Goal: Check status: Check status

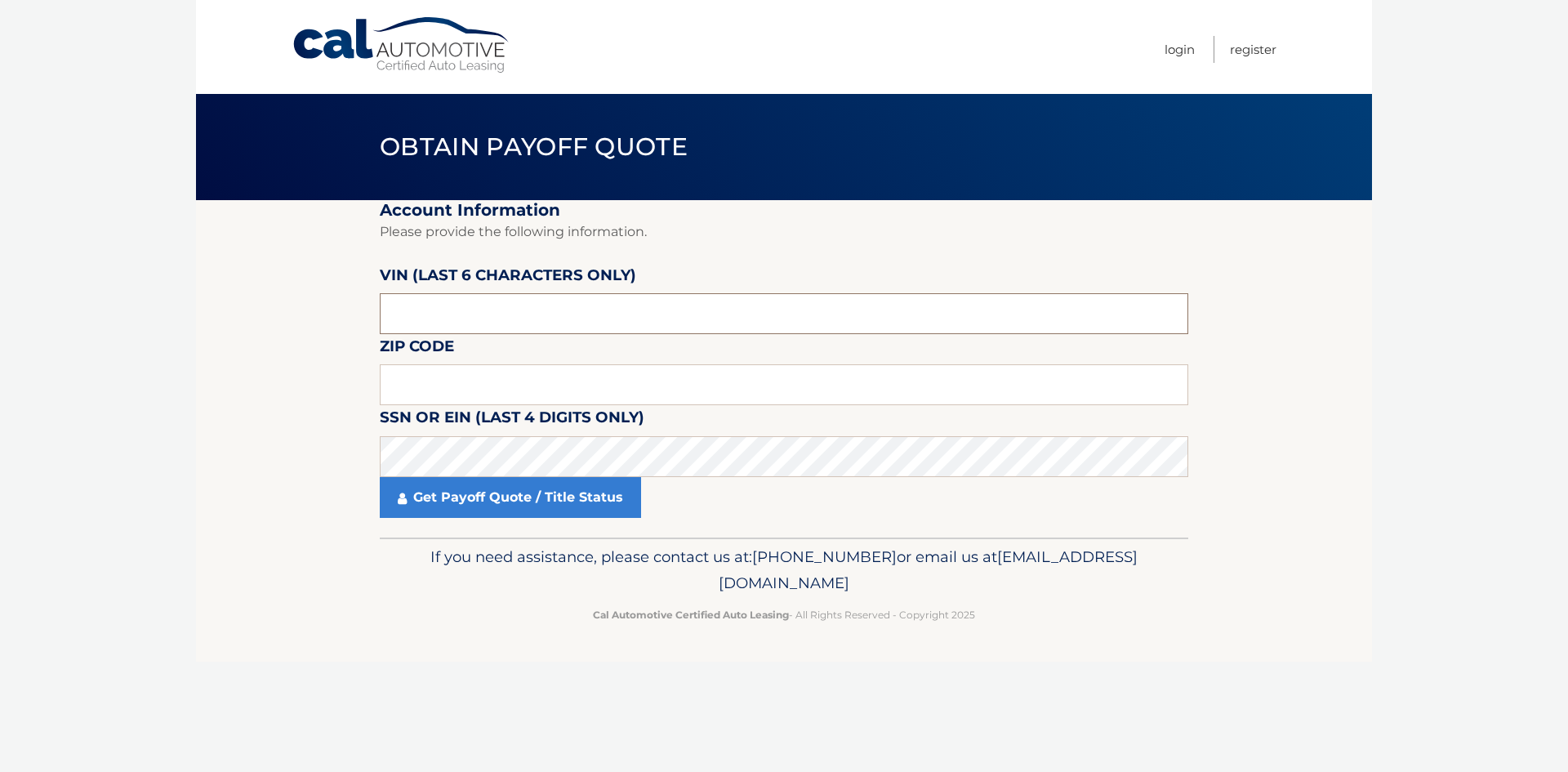
click at [480, 313] on input "text" at bounding box center [784, 313] width 808 height 41
click at [470, 315] on input "text" at bounding box center [784, 313] width 808 height 41
type input "107126"
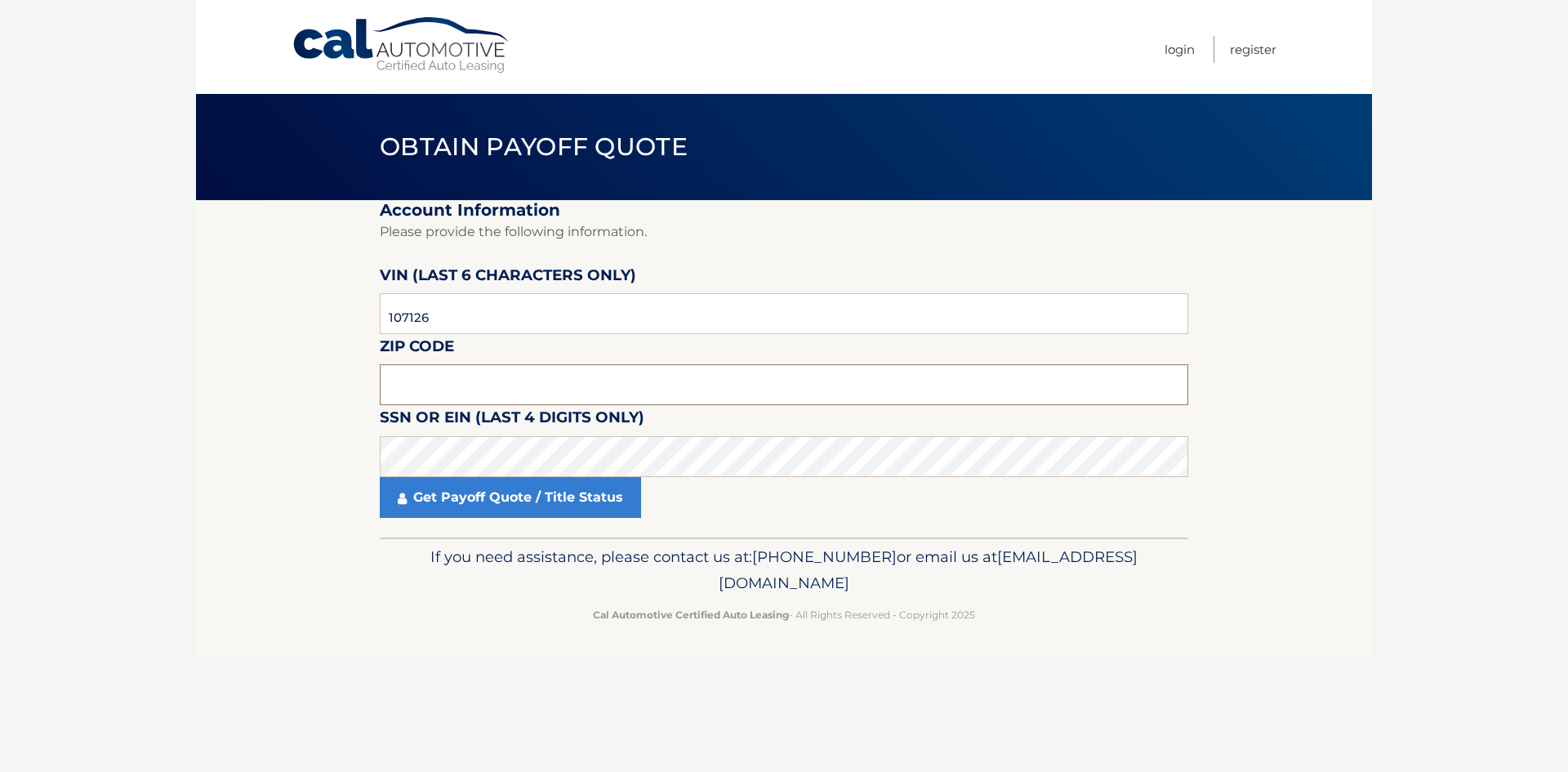
click at [472, 389] on input "text" at bounding box center [784, 385] width 808 height 41
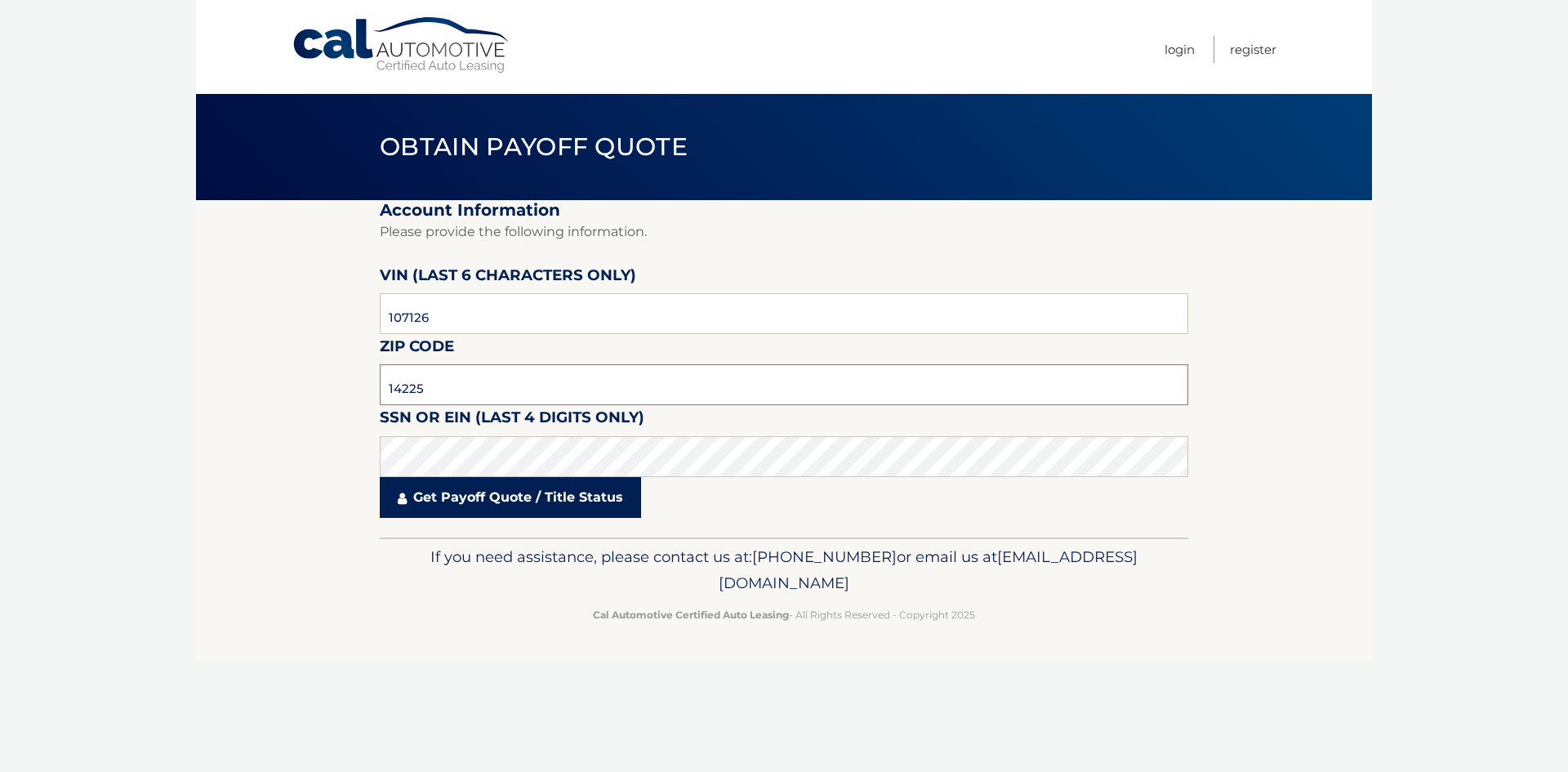
type input "14225"
click at [515, 499] on link "Get Payoff Quote / Title Status" at bounding box center [510, 498] width 261 height 41
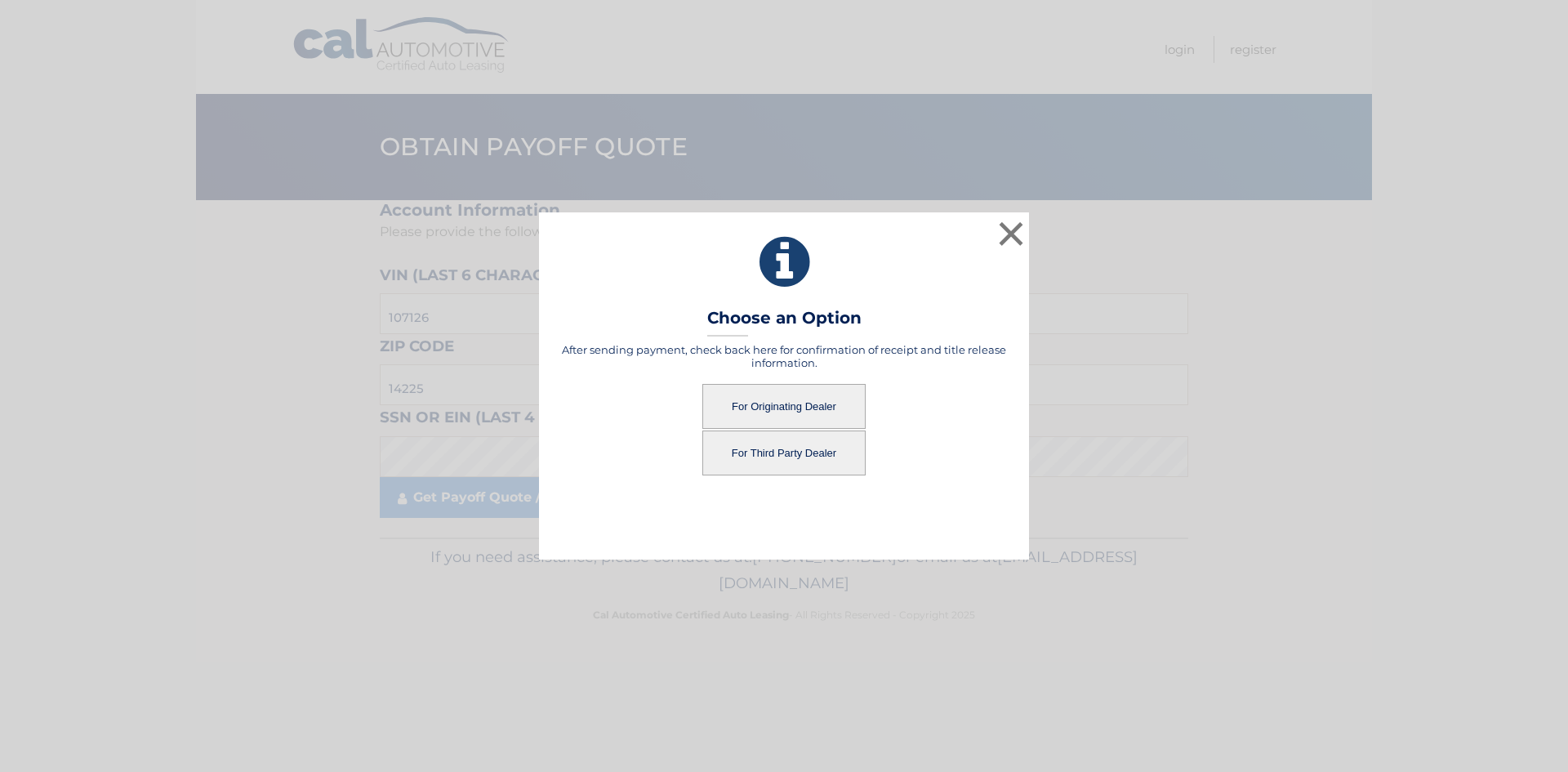
click at [788, 454] on button "For Third Party Dealer" at bounding box center [784, 453] width 164 height 45
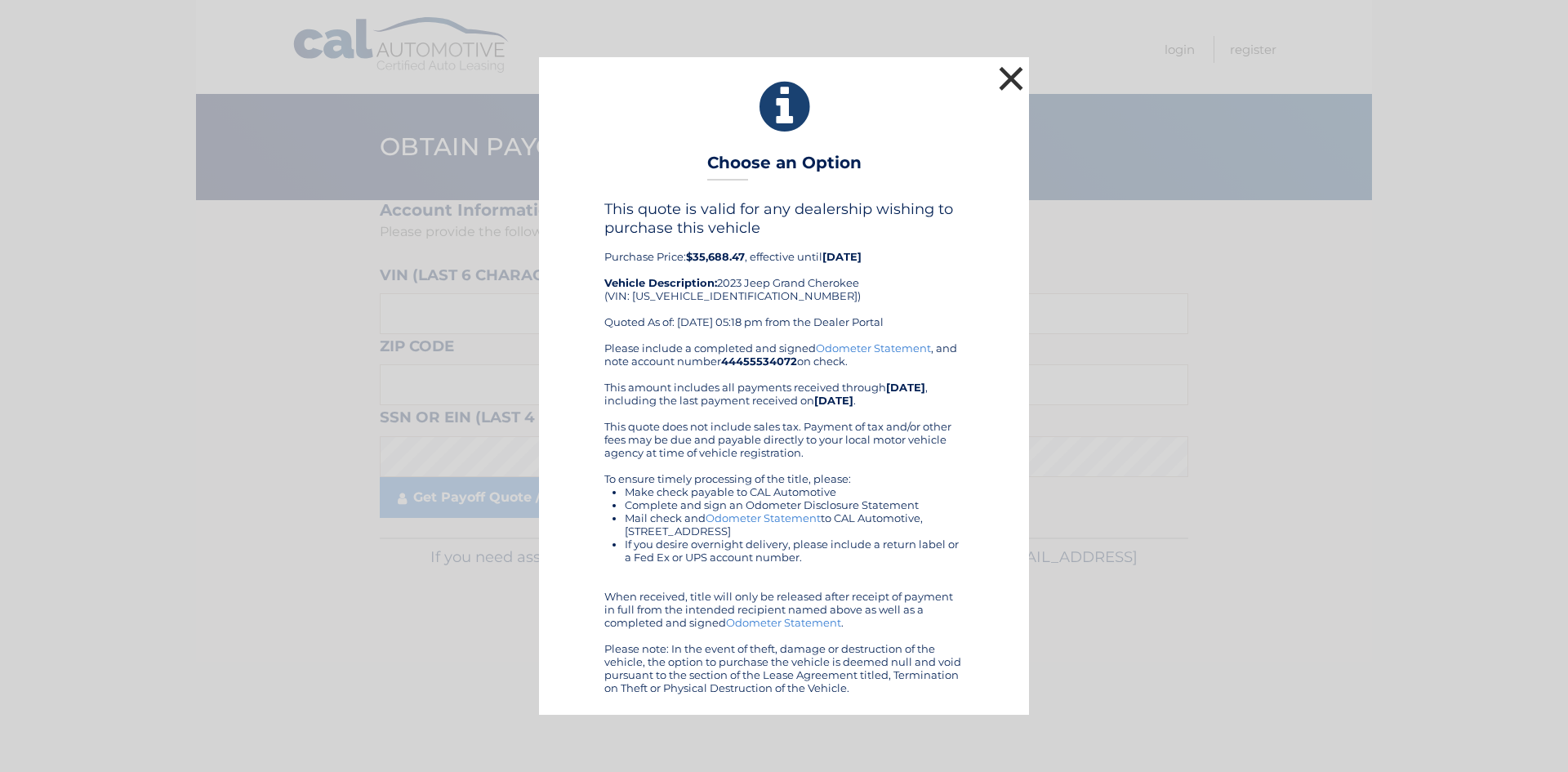
click at [1014, 79] on button "×" at bounding box center [1010, 78] width 33 height 33
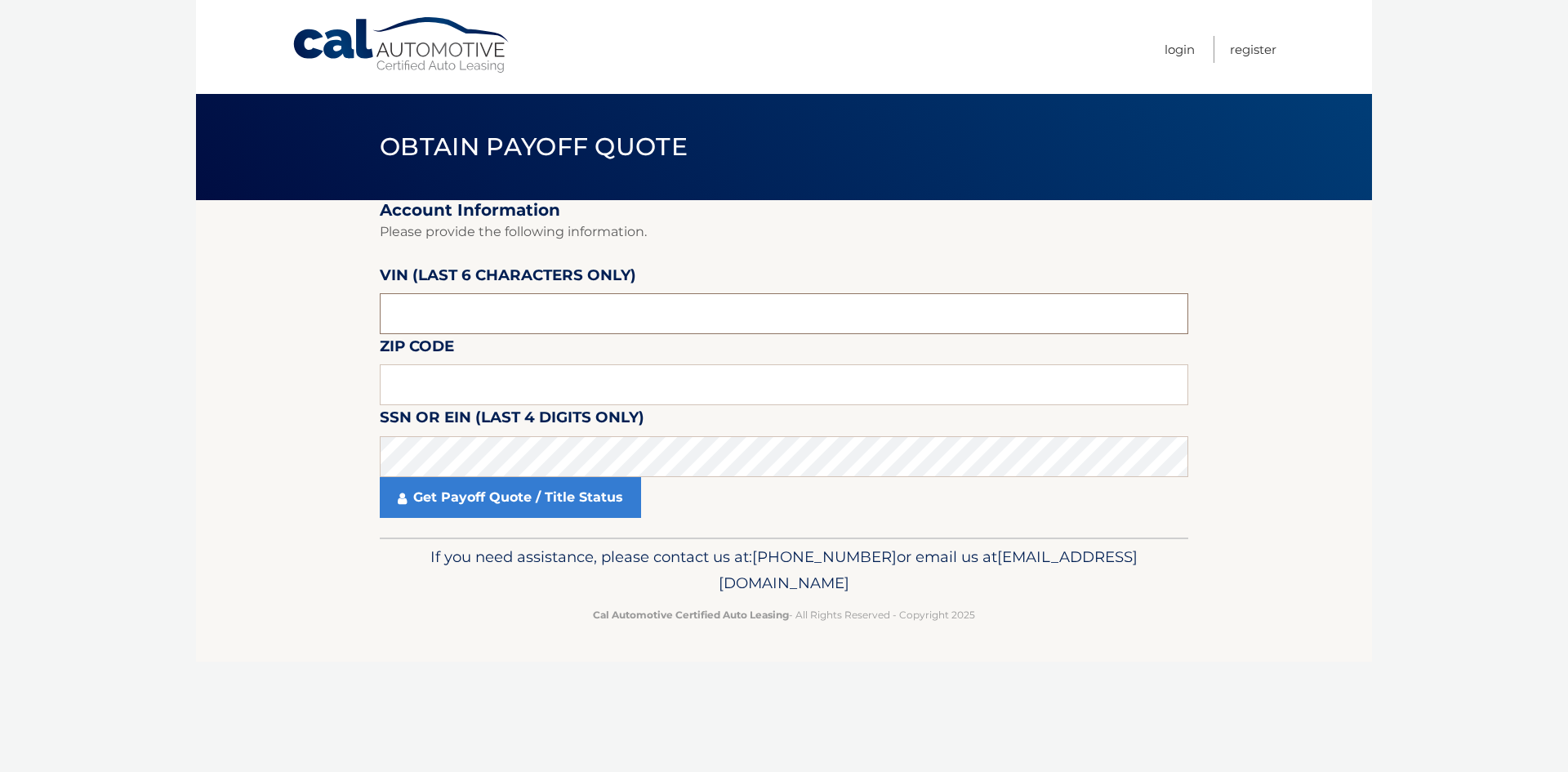
click at [530, 313] on input "text" at bounding box center [784, 313] width 808 height 41
type input "107125"
click at [407, 409] on label "SSN or EIN (last 4 digits only)" at bounding box center [512, 420] width 265 height 30
click at [410, 396] on input "text" at bounding box center [784, 385] width 808 height 41
type input "14225"
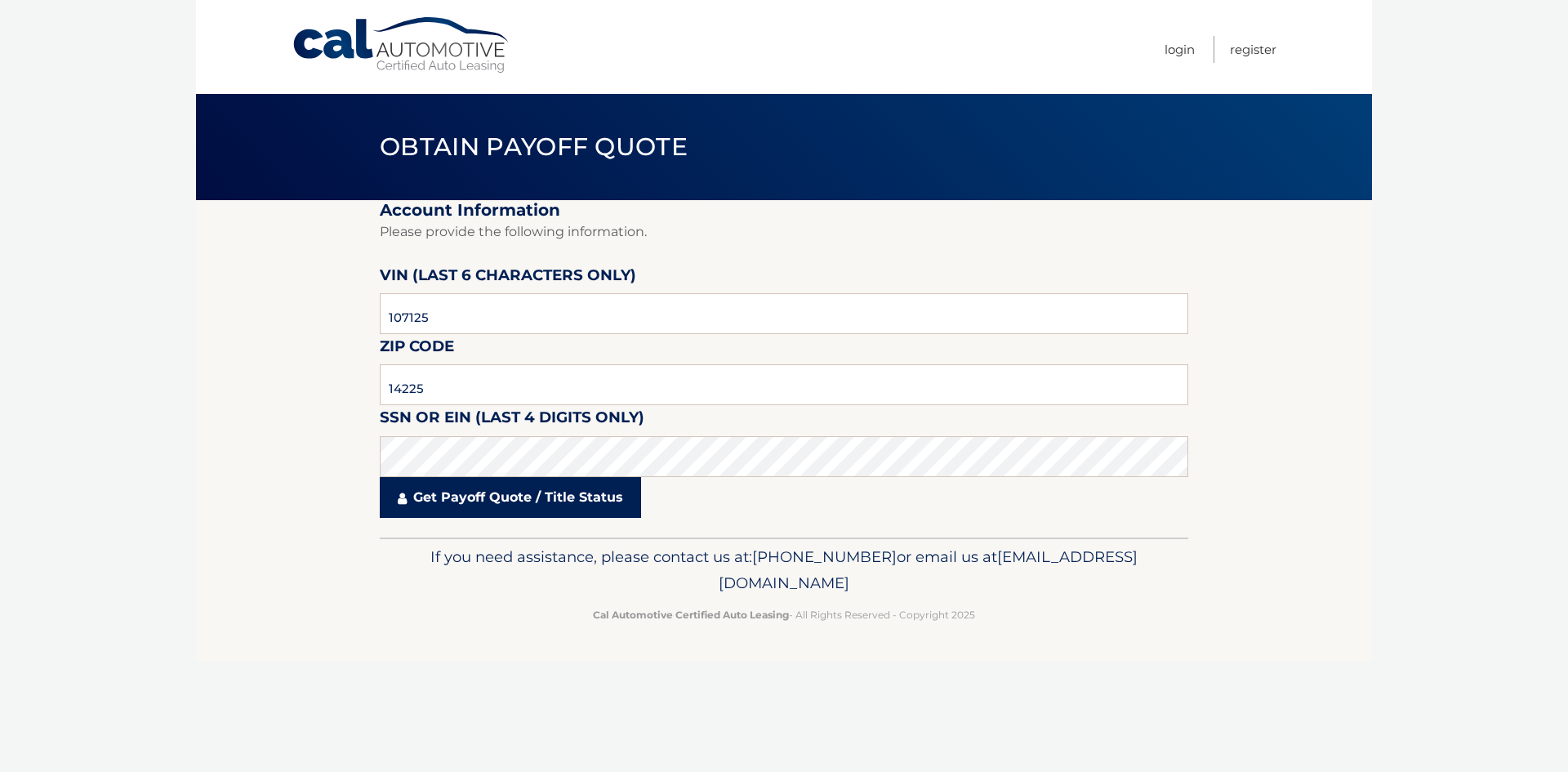
click at [480, 493] on link "Get Payoff Quote / Title Status" at bounding box center [510, 498] width 261 height 41
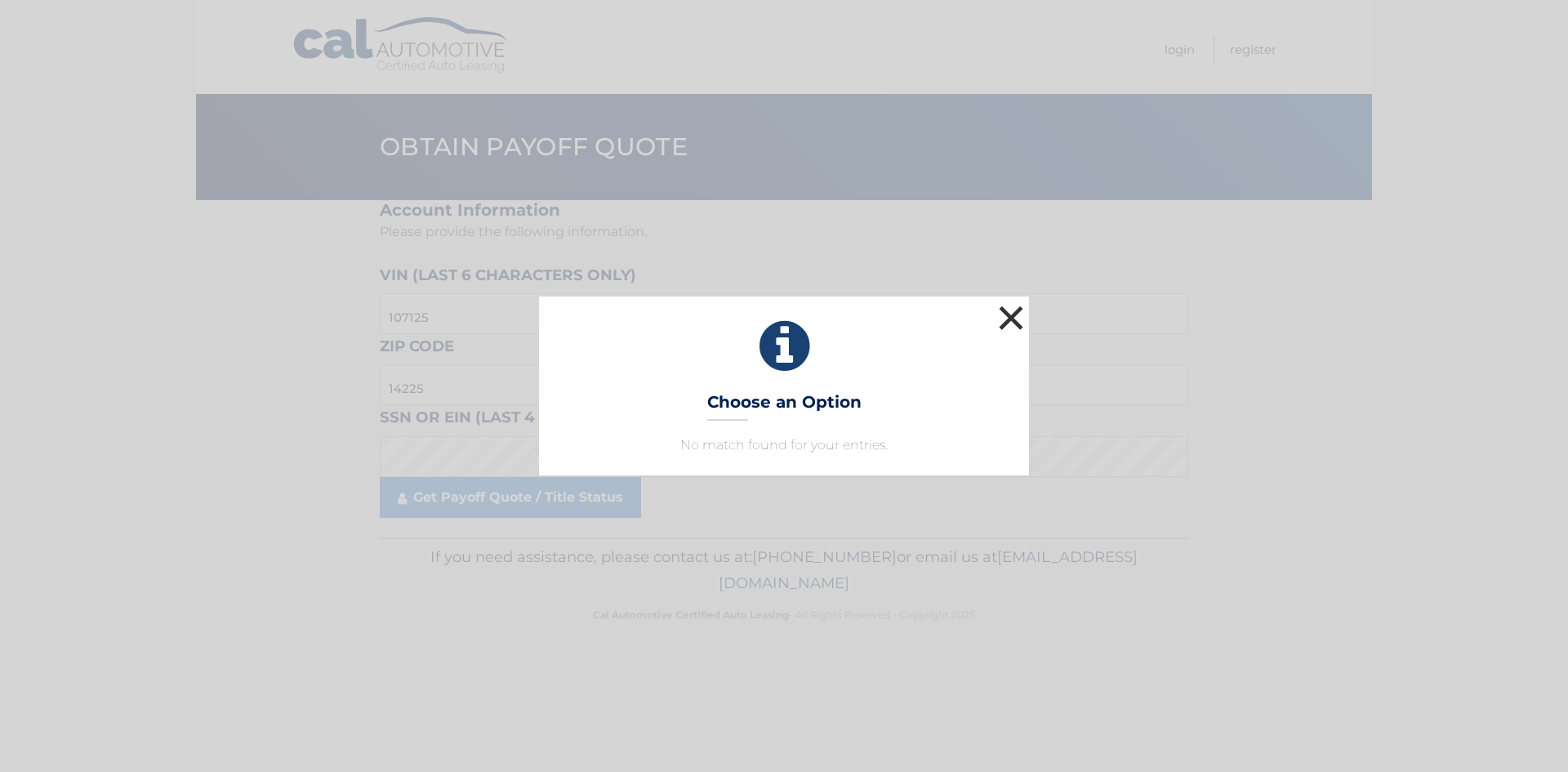
click at [1017, 314] on button "×" at bounding box center [1010, 317] width 33 height 33
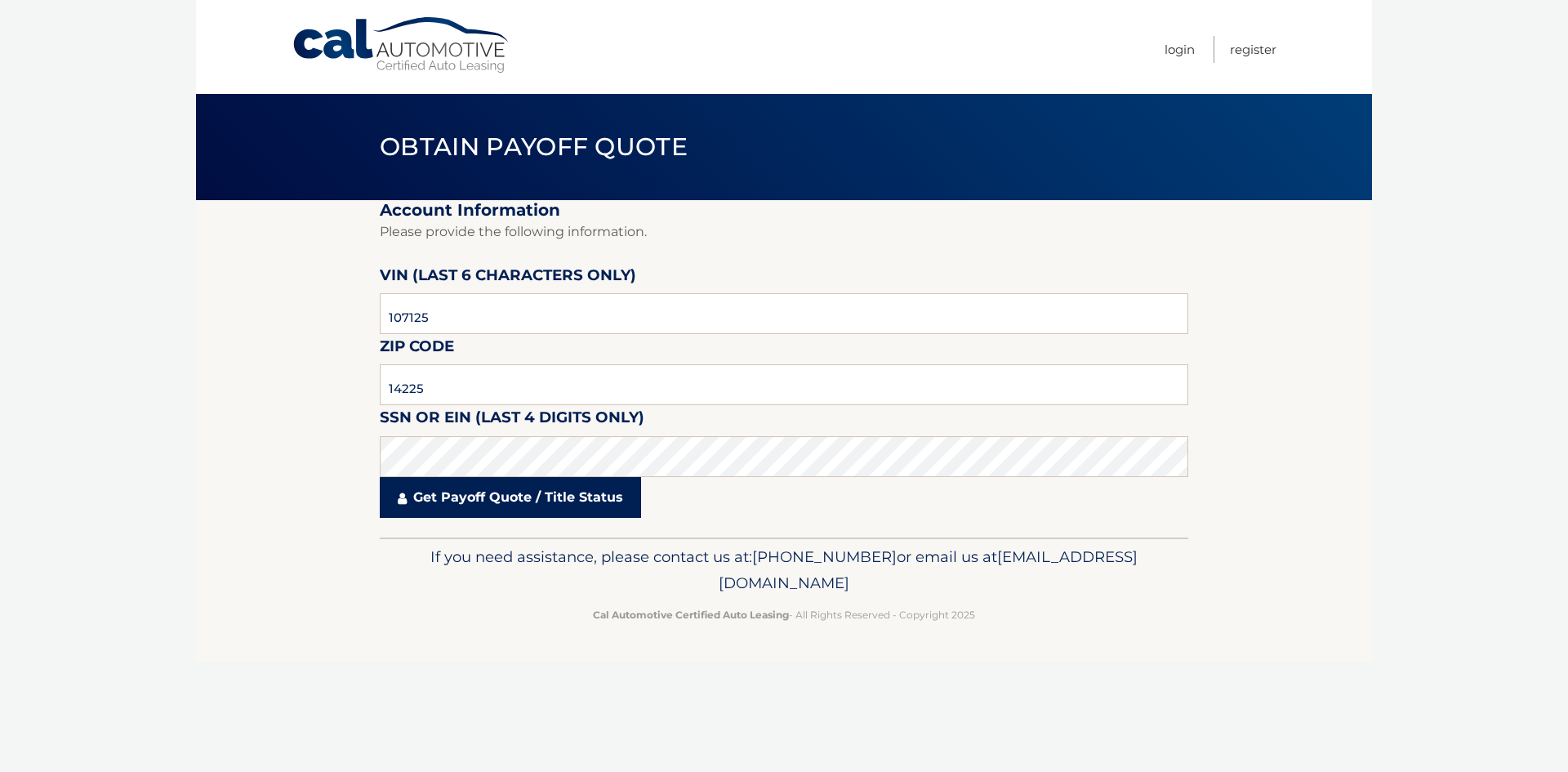
click at [498, 503] on link "Get Payoff Quote / Title Status" at bounding box center [510, 498] width 261 height 41
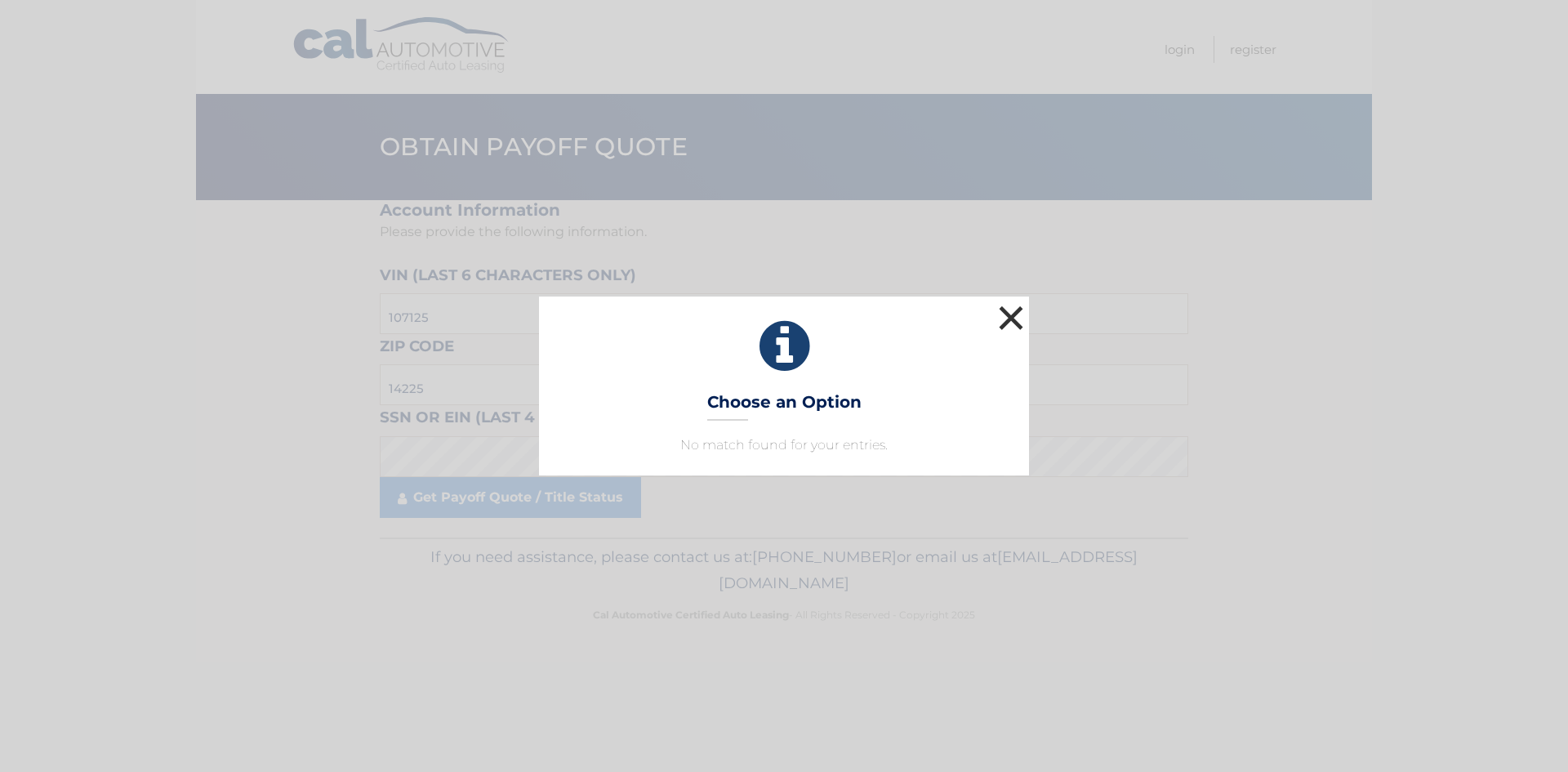
click at [1002, 305] on button "×" at bounding box center [1010, 317] width 33 height 33
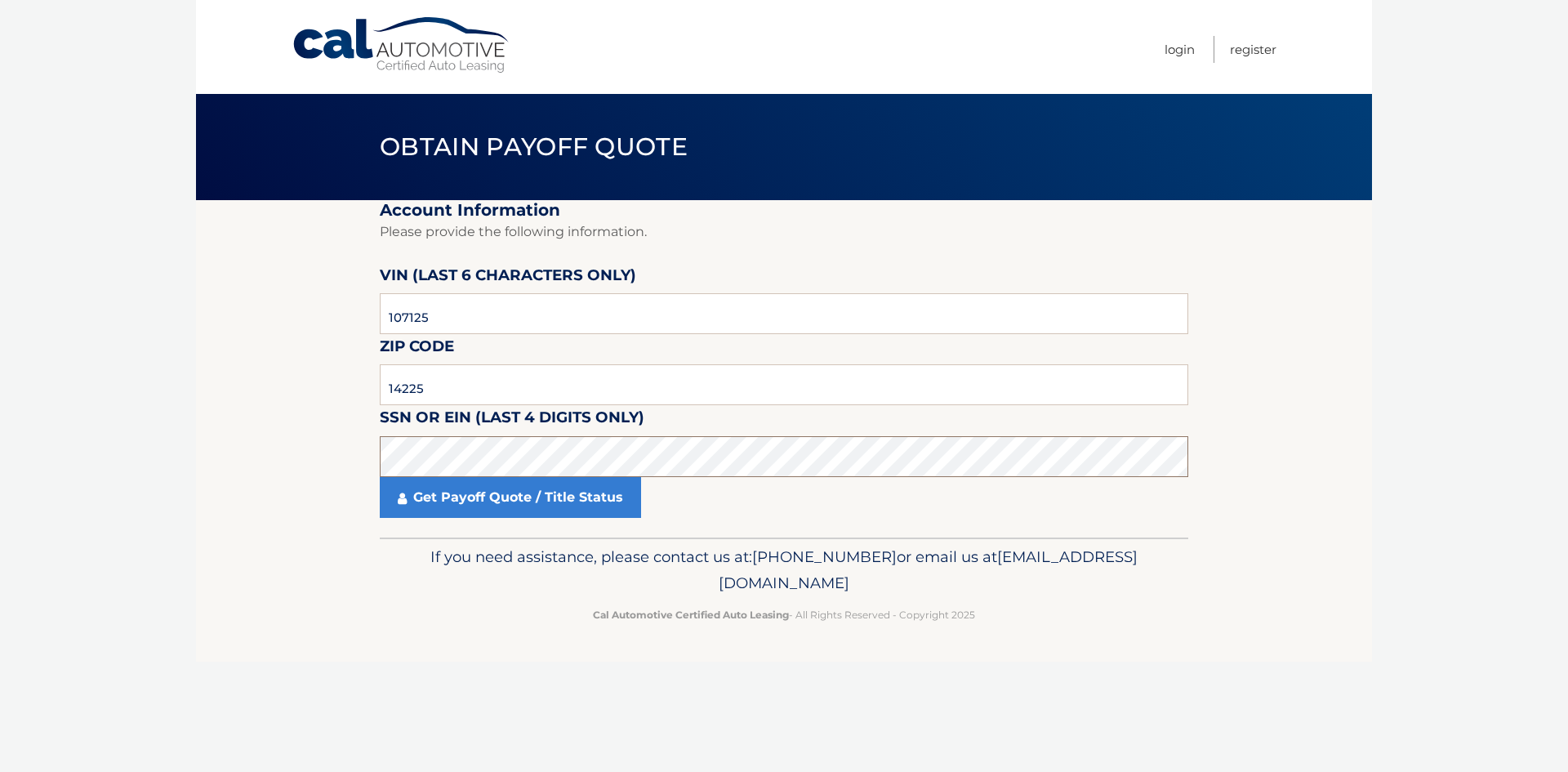
click at [340, 467] on section "Account Information Please provide the following information. VIN (last 6 chara…" at bounding box center [784, 369] width 1176 height 338
click at [454, 512] on link "Get Payoff Quote / Title Status" at bounding box center [510, 498] width 261 height 41
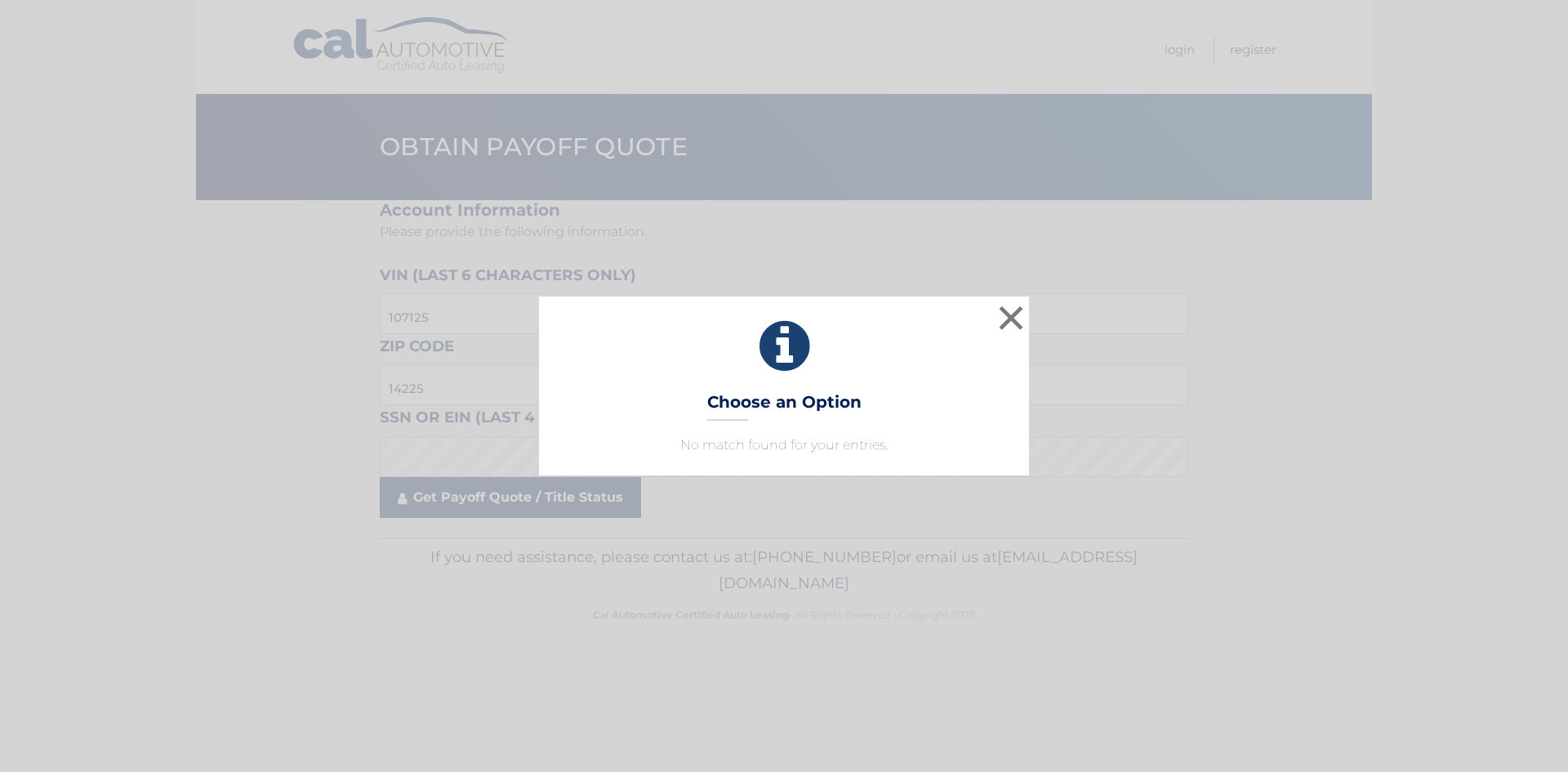
click at [453, 507] on div "× Choose an Option No match found for your entries. This is what you see on sec…" at bounding box center [784, 386] width 1568 height 772
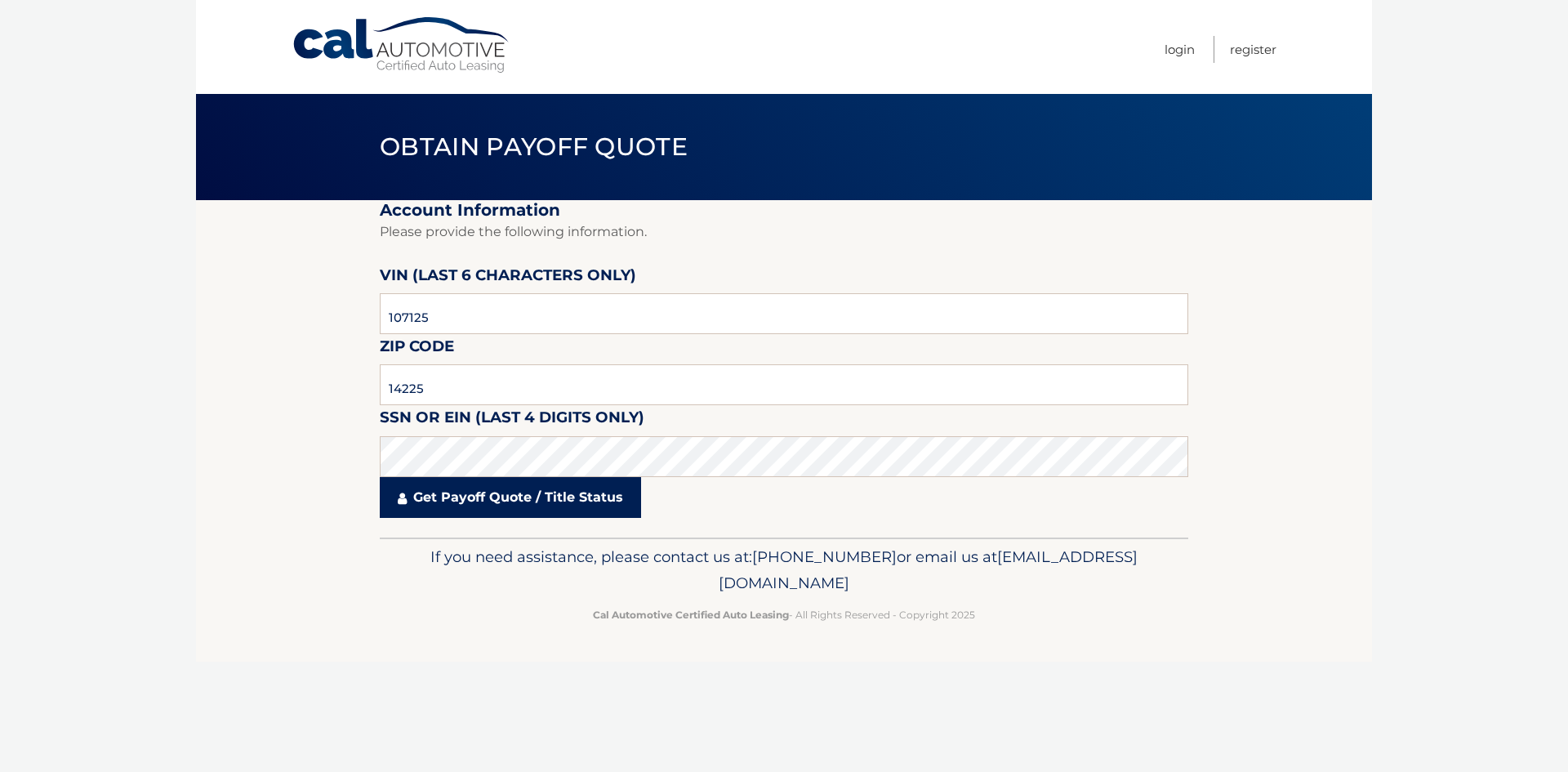
click at [453, 507] on link "Get Payoff Quote / Title Status" at bounding box center [510, 498] width 261 height 41
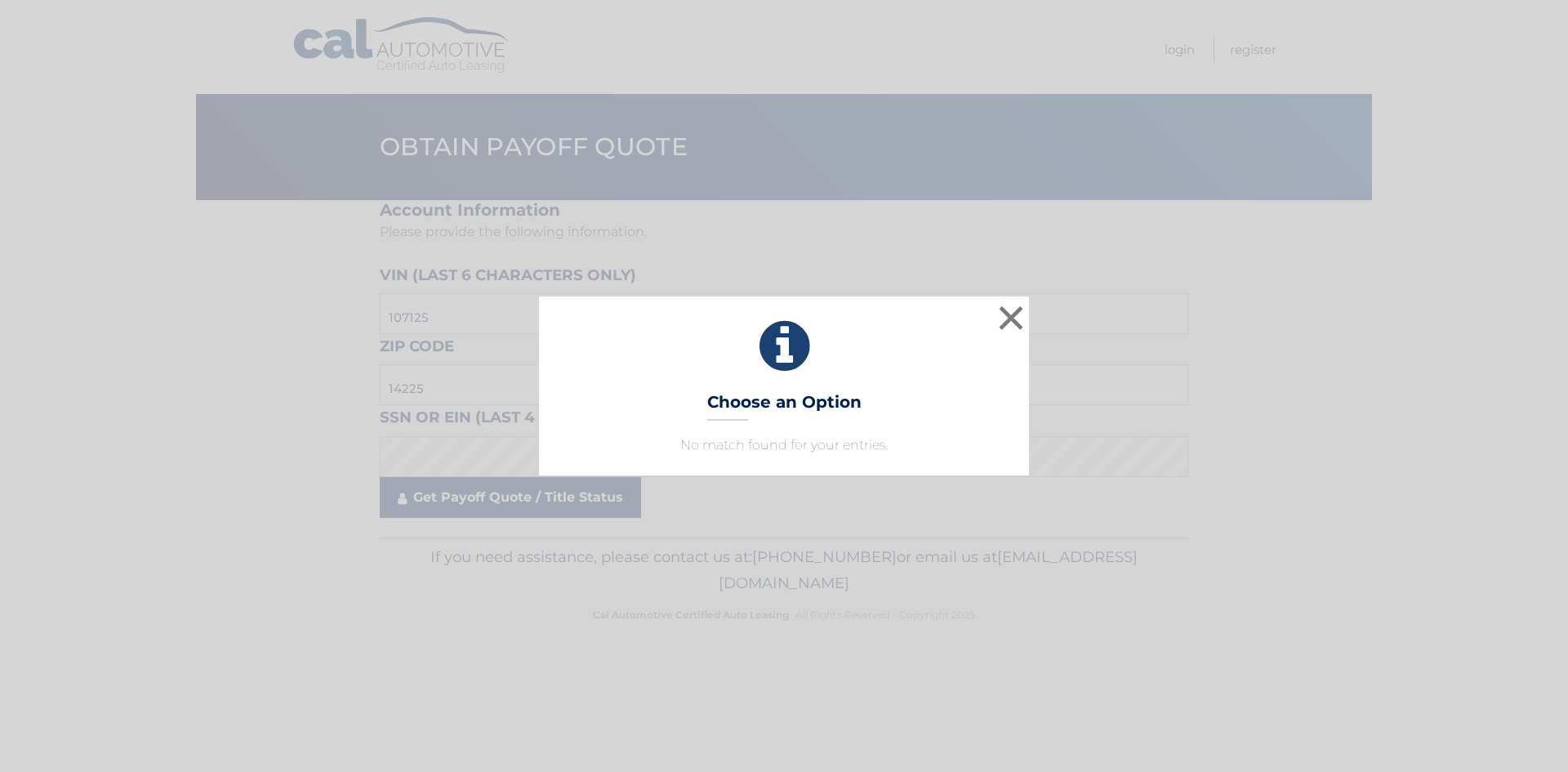
click at [453, 507] on div "× Choose an Option No match found for your entries. This is what you see on sec…" at bounding box center [784, 386] width 1568 height 772
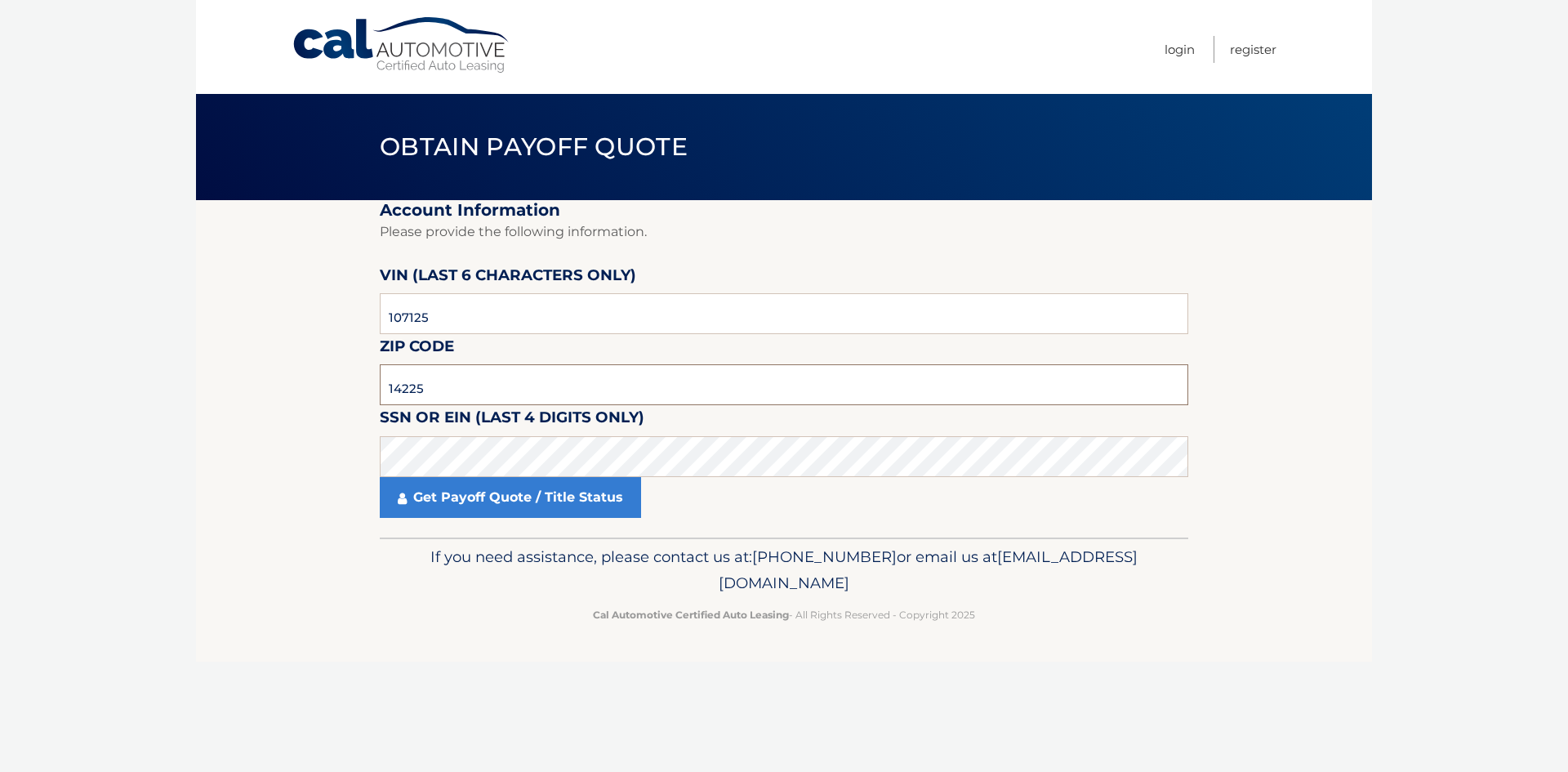
click at [476, 381] on input "14225" at bounding box center [784, 385] width 808 height 41
click at [438, 319] on input "107125" at bounding box center [784, 313] width 808 height 41
type input "1*****"
type input "107126"
click at [456, 514] on link "Get Payoff Quote / Title Status" at bounding box center [510, 498] width 261 height 41
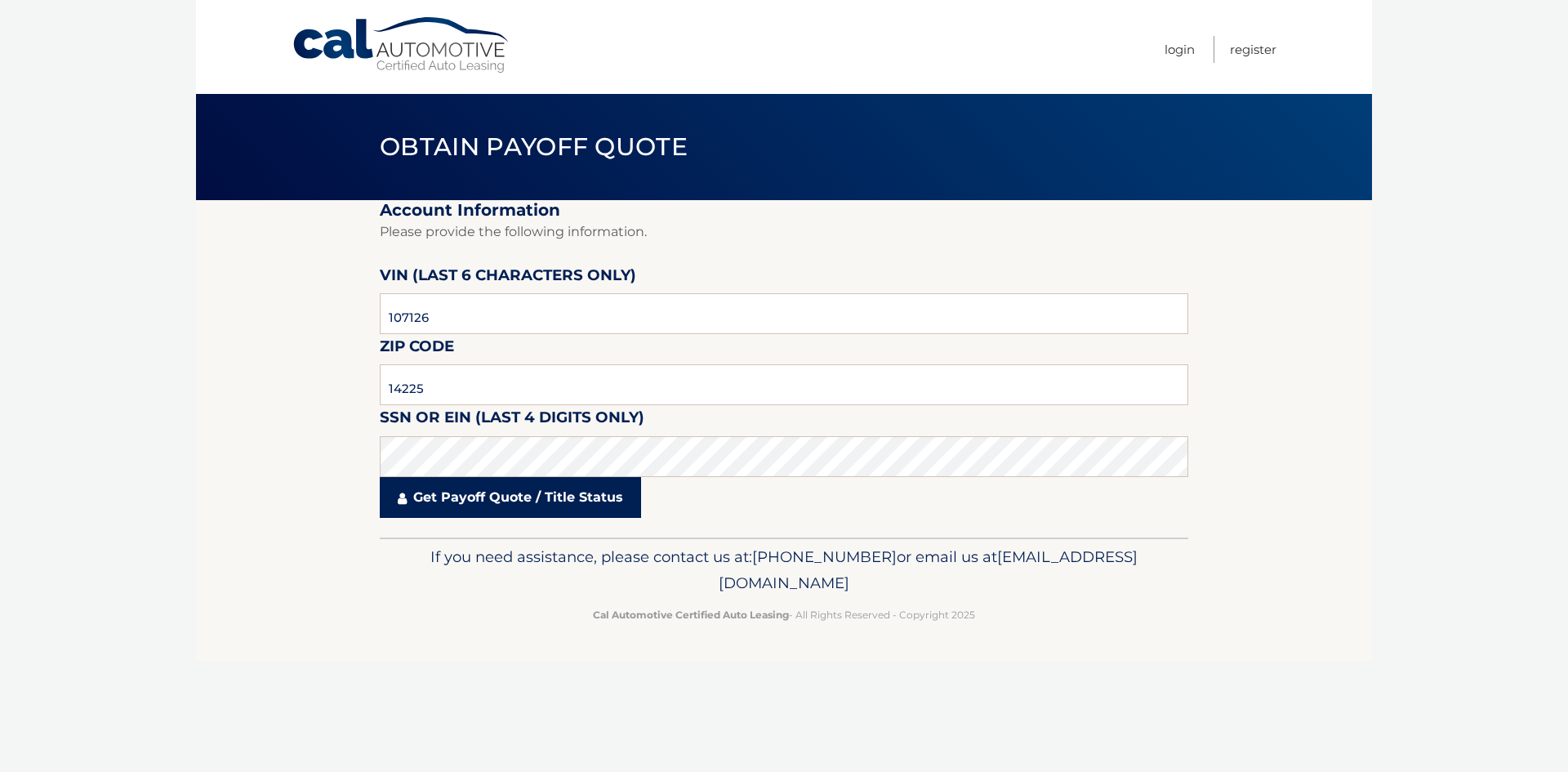
click at [452, 503] on link "Get Payoff Quote / Title Status" at bounding box center [510, 498] width 261 height 41
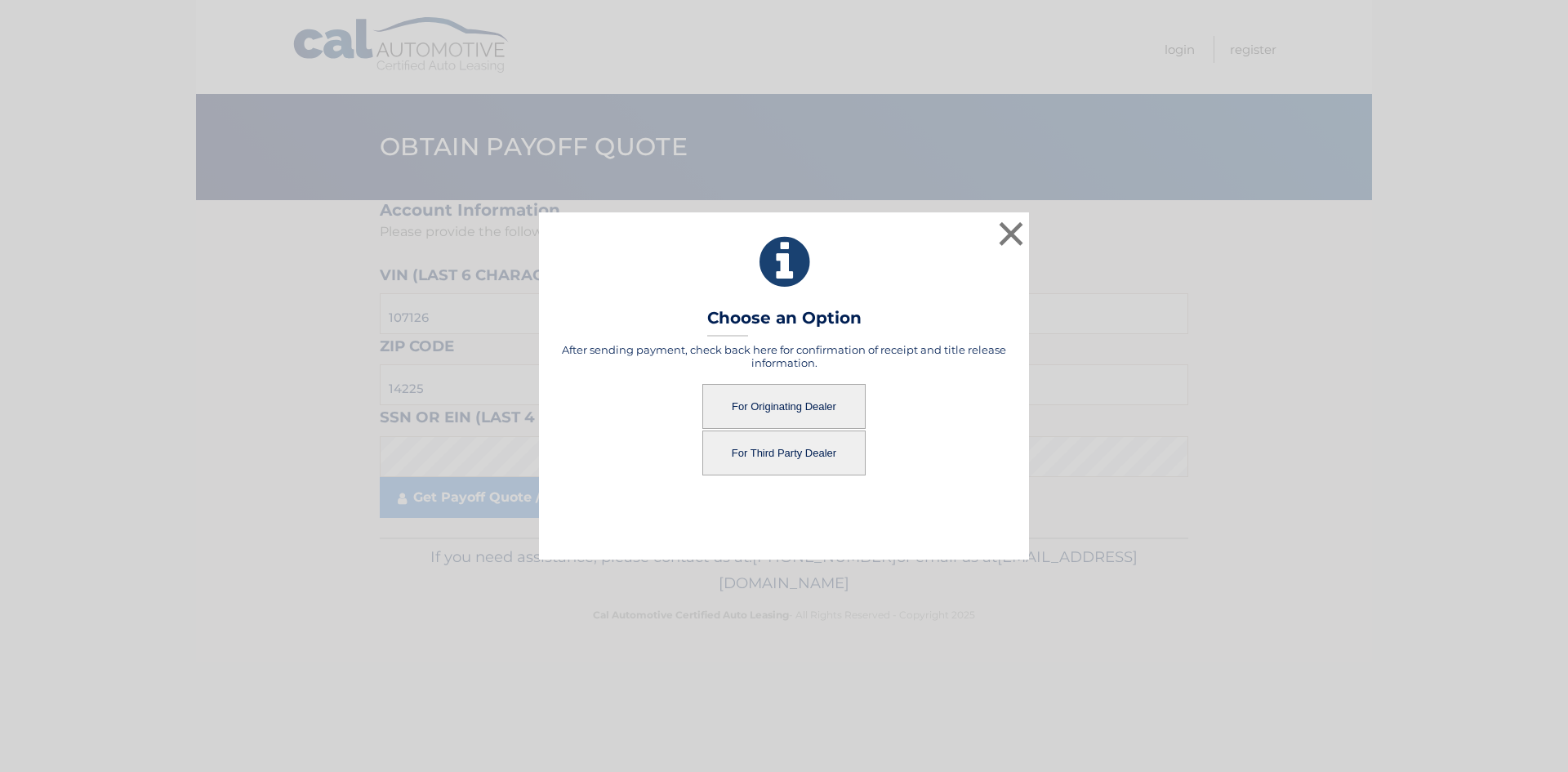
click at [804, 413] on button "For Originating Dealer" at bounding box center [784, 406] width 164 height 45
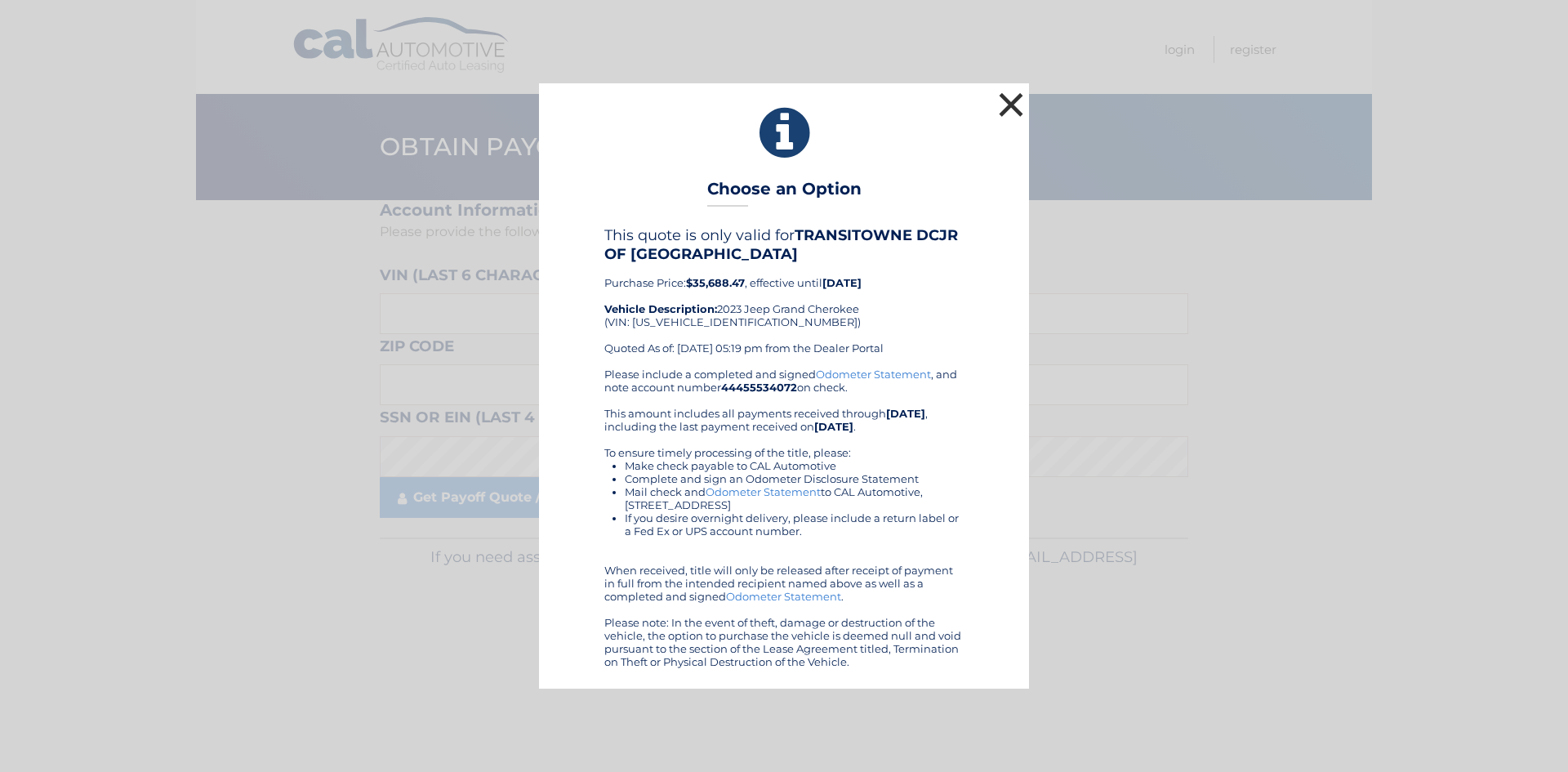
click at [1000, 107] on button "×" at bounding box center [1010, 104] width 33 height 33
